Goal: Information Seeking & Learning: Learn about a topic

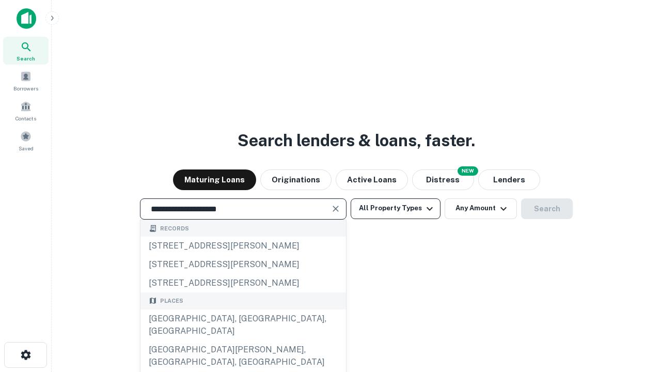
click at [243, 340] on div "[GEOGRAPHIC_DATA], [GEOGRAPHIC_DATA], [GEOGRAPHIC_DATA]" at bounding box center [242, 324] width 205 height 31
click at [395, 208] on button "All Property Types" at bounding box center [395, 208] width 90 height 21
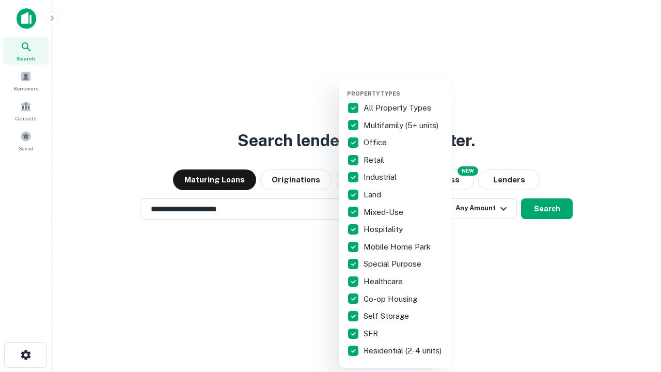
type input "**********"
click at [404, 87] on button "button" at bounding box center [404, 87] width 114 height 1
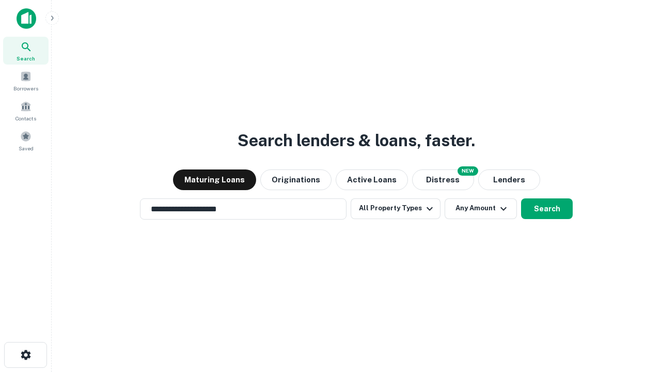
scroll to position [16, 0]
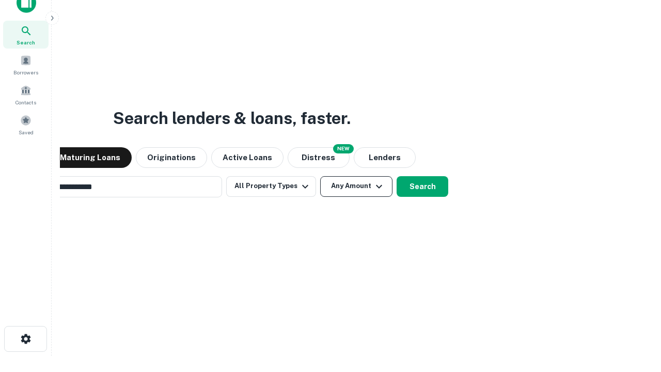
click at [320, 176] on button "Any Amount" at bounding box center [356, 186] width 72 height 21
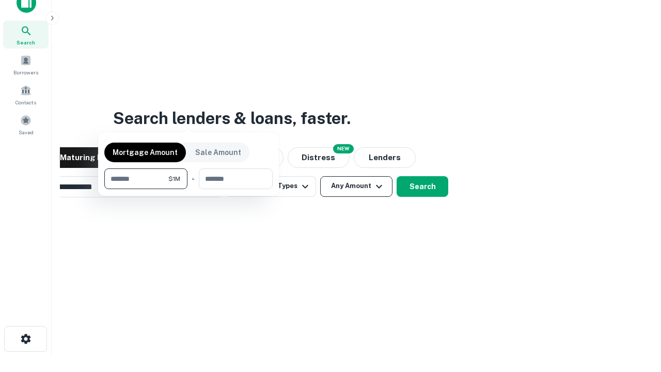
scroll to position [17, 0]
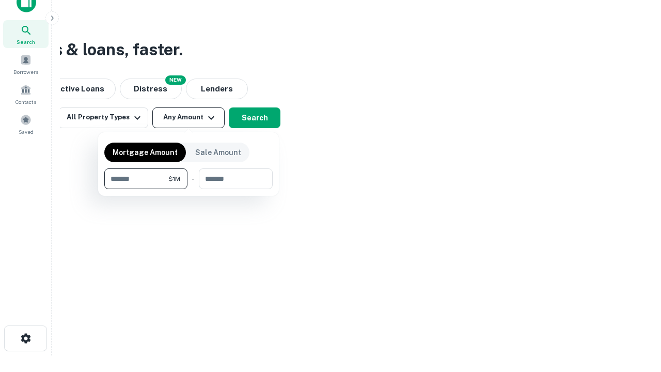
type input "*******"
click at [188, 189] on button "button" at bounding box center [188, 189] width 168 height 1
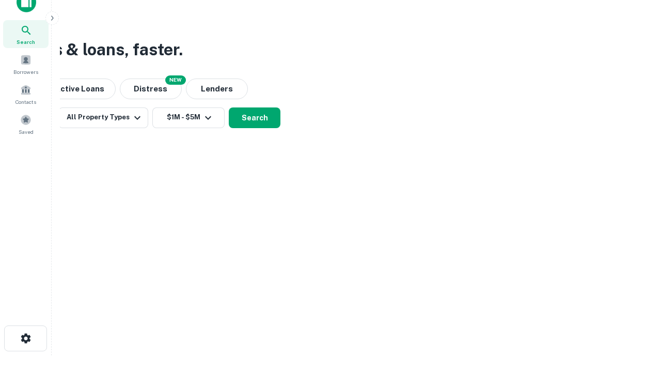
scroll to position [16, 0]
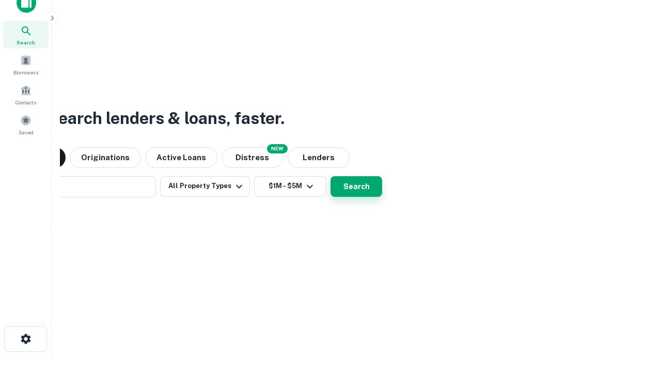
click at [330, 176] on button "Search" at bounding box center [356, 186] width 52 height 21
